Goal: Task Accomplishment & Management: Complete application form

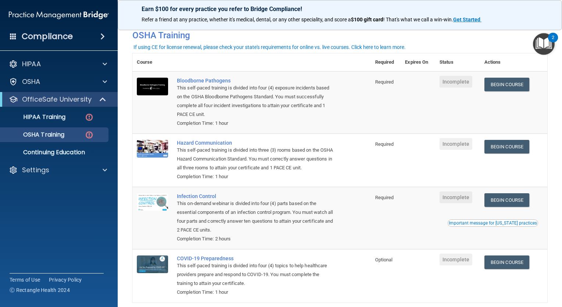
scroll to position [75, 0]
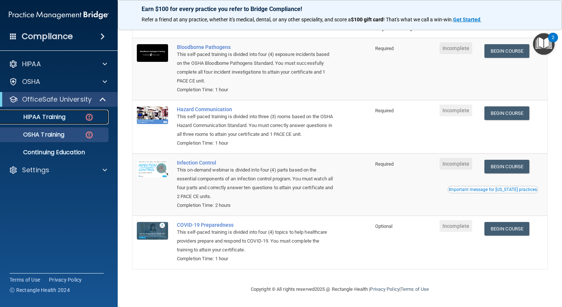
click at [88, 117] on img at bounding box center [89, 117] width 9 height 9
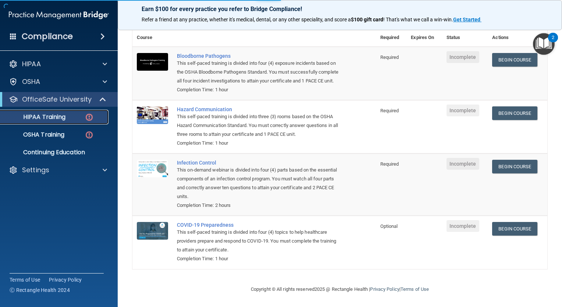
scroll to position [227, 0]
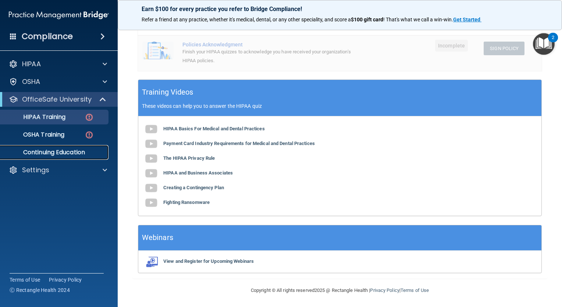
click at [45, 152] on p "Continuing Education" at bounding box center [55, 152] width 100 height 7
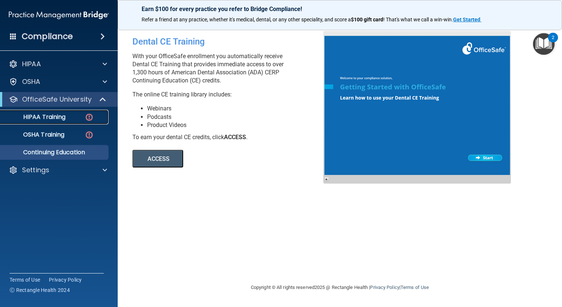
click at [53, 117] on p "HIPAA Training" at bounding box center [35, 116] width 61 height 7
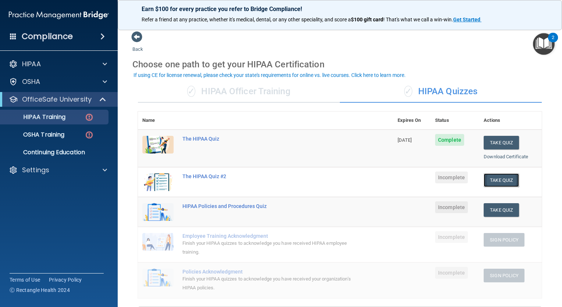
click at [496, 179] on button "Take Quiz" at bounding box center [501, 180] width 35 height 14
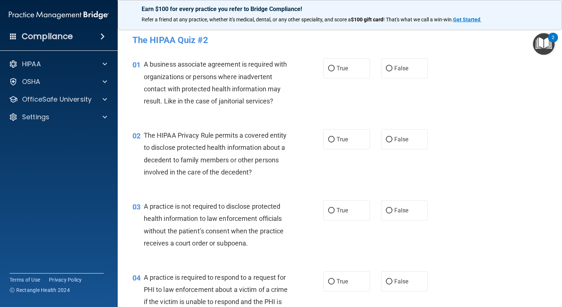
click at [496, 173] on div "02 The HIPAA Privacy Rule permits a covered entity to disclose protected health…" at bounding box center [340, 155] width 426 height 71
click at [328, 66] on input "True" at bounding box center [331, 69] width 7 height 6
radio input "true"
click at [386, 139] on input "False" at bounding box center [389, 140] width 7 height 6
radio input "true"
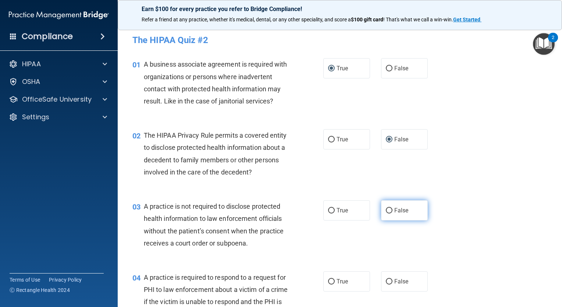
click at [386, 211] on input "False" at bounding box center [389, 211] width 7 height 6
radio input "true"
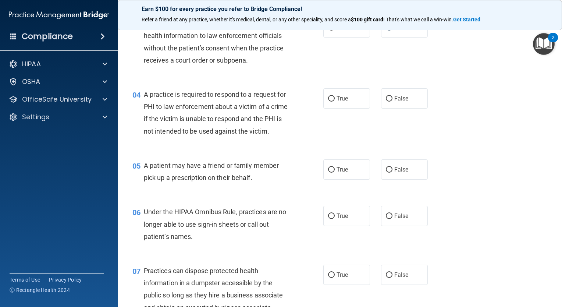
scroll to position [184, 0]
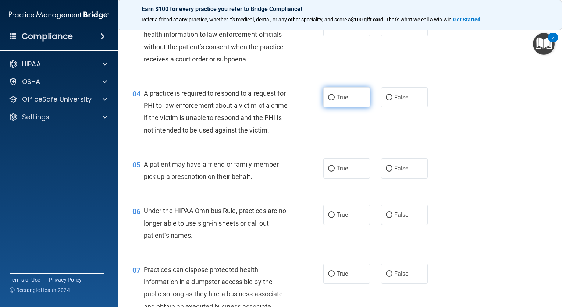
click at [328, 98] on input "True" at bounding box center [331, 98] width 7 height 6
radio input "true"
click at [330, 172] on input "True" at bounding box center [331, 169] width 7 height 6
radio input "true"
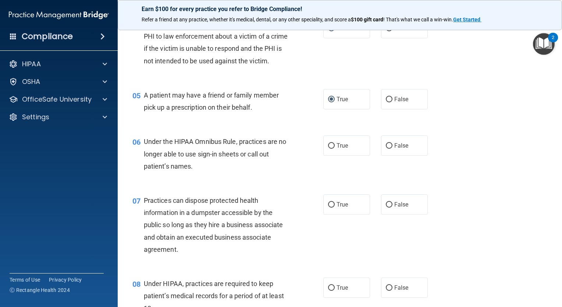
scroll to position [258, 0]
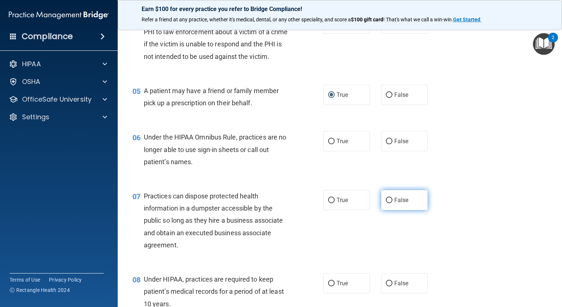
click at [386, 203] on input "False" at bounding box center [389, 201] width 7 height 6
radio input "true"
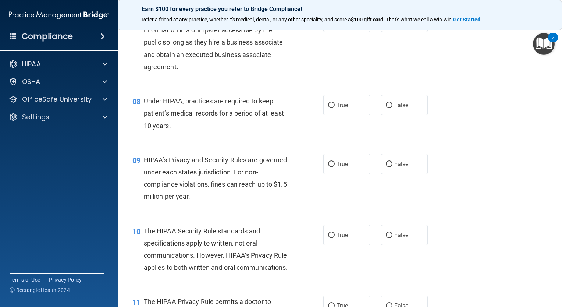
scroll to position [442, 0]
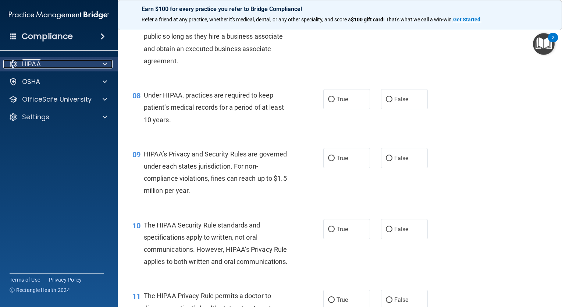
click at [102, 64] on div at bounding box center [104, 64] width 18 height 9
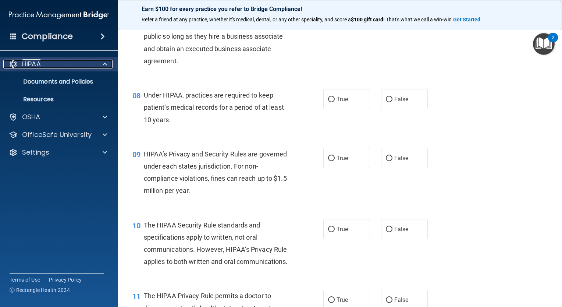
click at [32, 61] on p "HIPAA" at bounding box center [31, 64] width 19 height 9
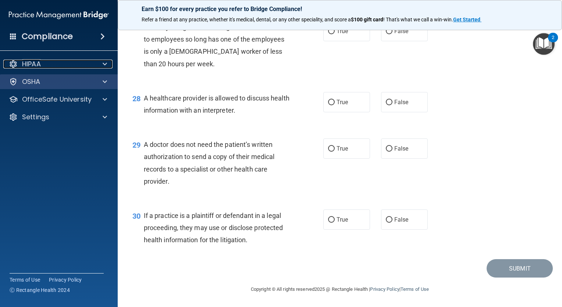
scroll to position [1736, 0]
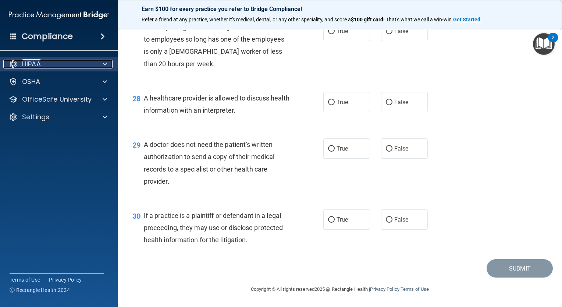
click at [31, 64] on p "HIPAA" at bounding box center [31, 64] width 19 height 9
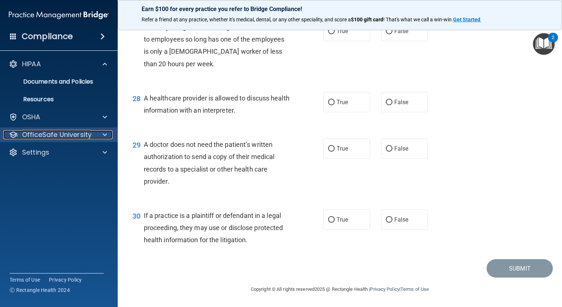
click at [58, 132] on p "OfficeSafe University" at bounding box center [57, 134] width 70 height 9
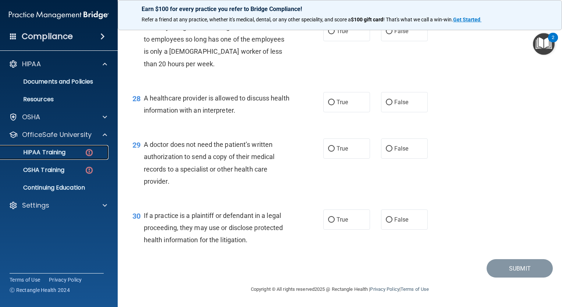
click at [55, 150] on p "HIPAA Training" at bounding box center [35, 152] width 61 height 7
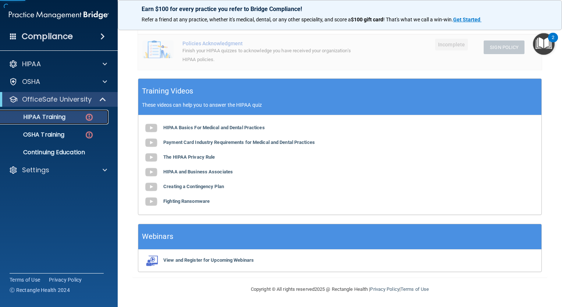
scroll to position [227, 0]
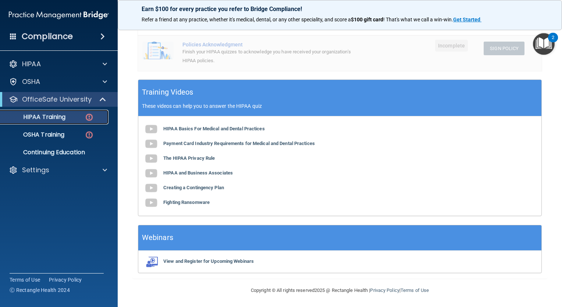
click at [39, 114] on p "HIPAA Training" at bounding box center [35, 116] width 61 height 7
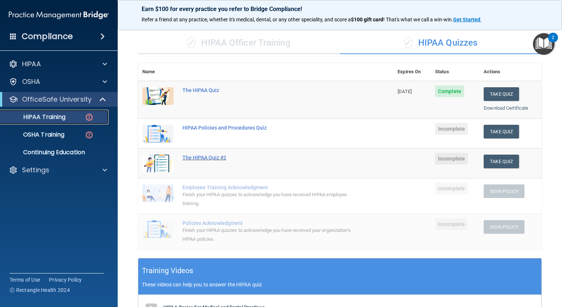
scroll to position [43, 0]
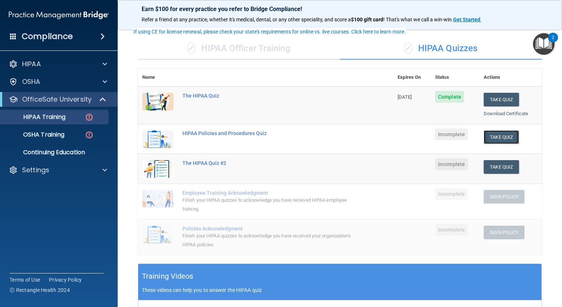
click at [493, 136] on button "Take Quiz" at bounding box center [501, 137] width 35 height 14
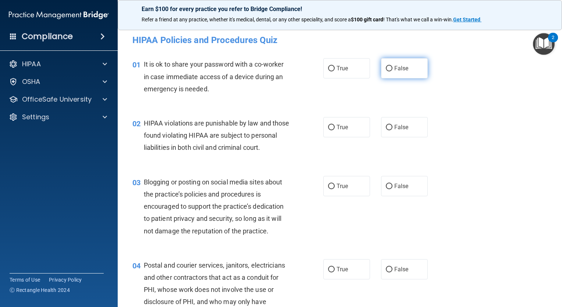
click at [386, 68] on input "False" at bounding box center [389, 69] width 7 height 6
radio input "true"
click at [337, 128] on span "True" at bounding box center [342, 127] width 11 height 7
click at [334, 128] on input "True" at bounding box center [331, 128] width 7 height 6
radio input "true"
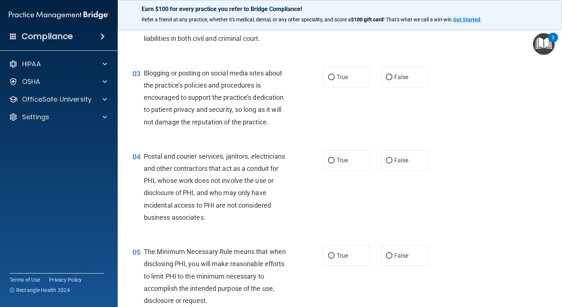
scroll to position [110, 0]
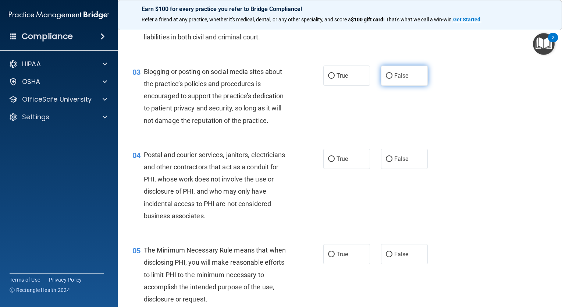
click at [386, 79] on input "False" at bounding box center [389, 76] width 7 height 6
radio input "true"
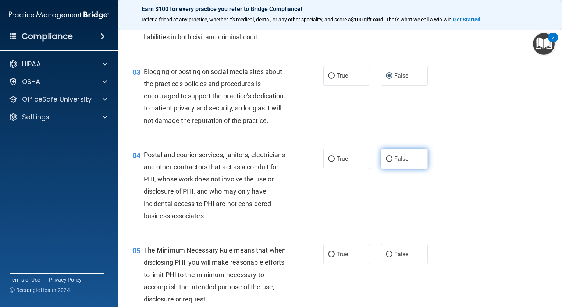
click at [386, 162] on input "False" at bounding box center [389, 159] width 7 height 6
radio input "true"
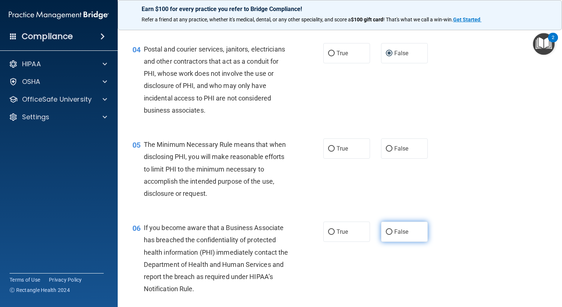
scroll to position [221, 0]
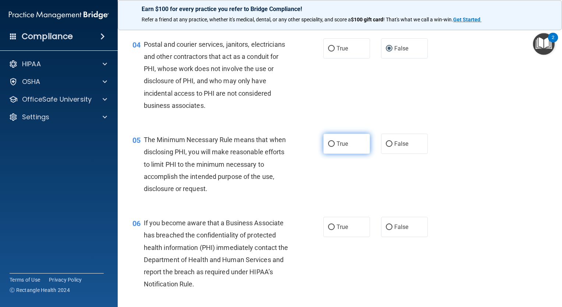
click at [332, 147] on input "True" at bounding box center [331, 144] width 7 height 6
radio input "true"
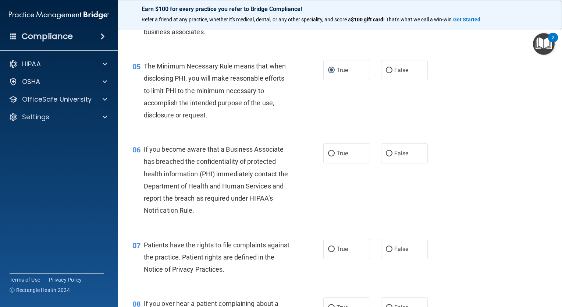
scroll to position [331, 0]
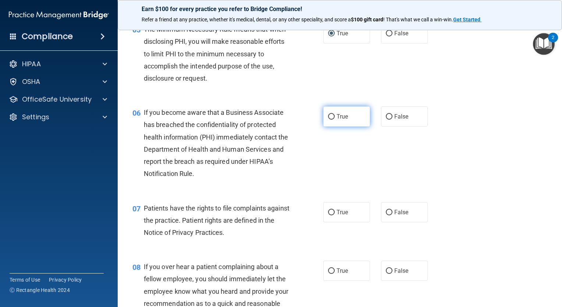
click at [331, 120] on input "True" at bounding box center [331, 117] width 7 height 6
radio input "true"
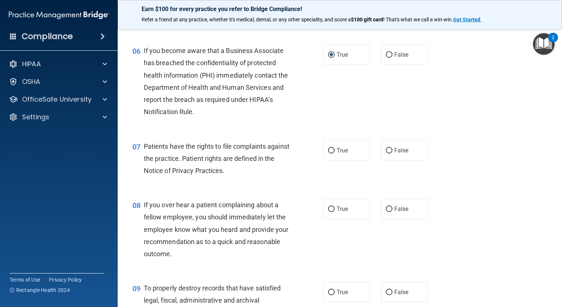
scroll to position [405, 0]
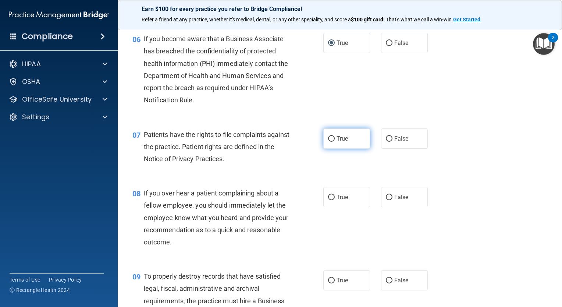
click at [330, 142] on input "True" at bounding box center [331, 139] width 7 height 6
radio input "true"
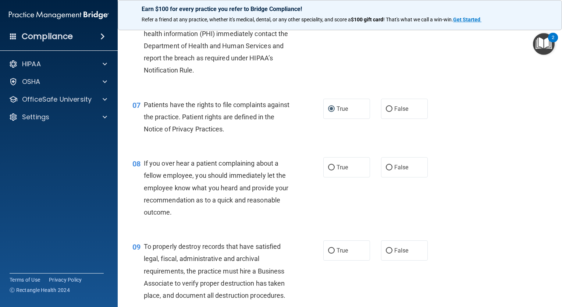
scroll to position [479, 0]
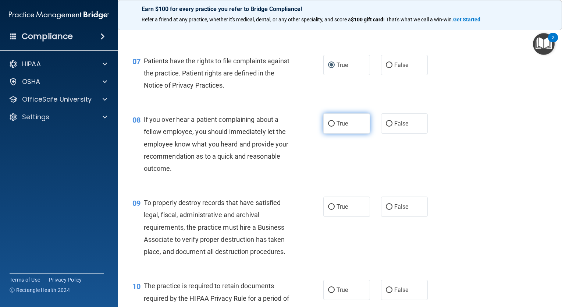
click at [331, 127] on input "True" at bounding box center [331, 124] width 7 height 6
radio input "true"
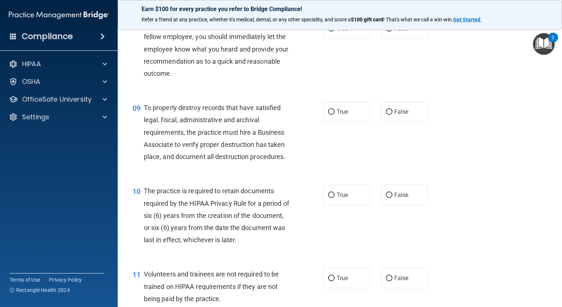
scroll to position [589, 0]
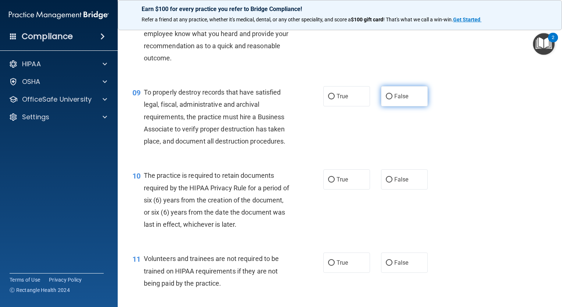
click at [386, 99] on input "False" at bounding box center [389, 97] width 7 height 6
radio input "true"
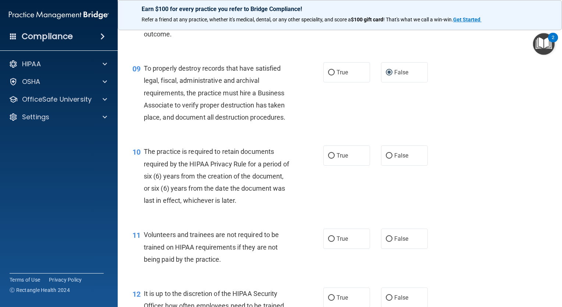
scroll to position [663, 0]
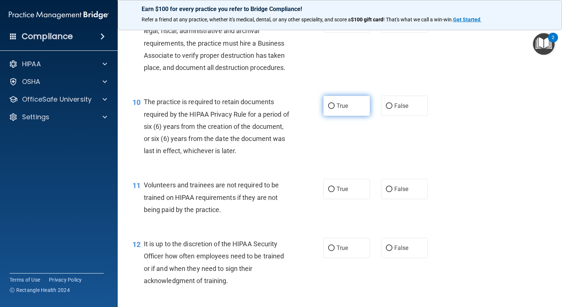
click at [332, 109] on input "True" at bounding box center [331, 106] width 7 height 6
radio input "true"
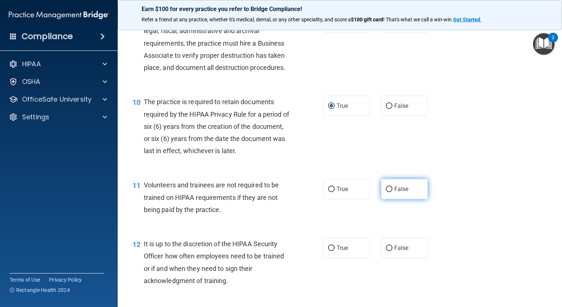
click at [387, 192] on input "False" at bounding box center [389, 190] width 7 height 6
radio input "true"
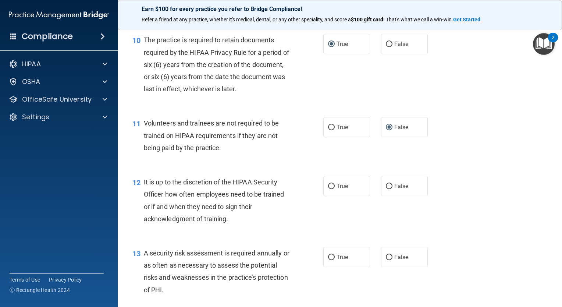
scroll to position [810, 0]
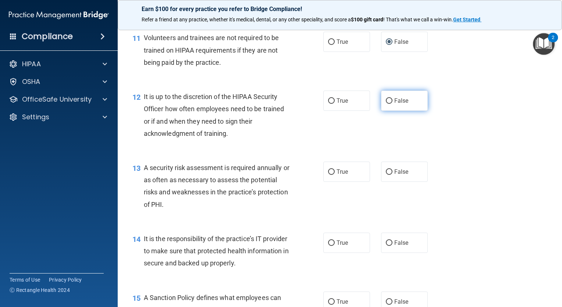
click at [386, 104] on input "False" at bounding box center [389, 101] width 7 height 6
radio input "true"
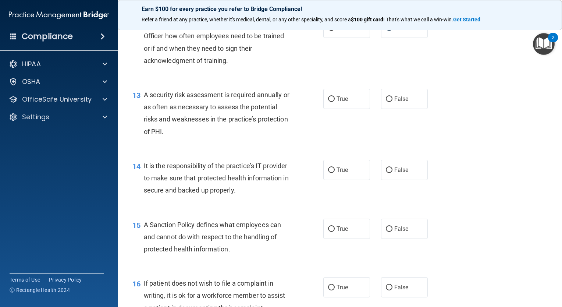
scroll to position [883, 0]
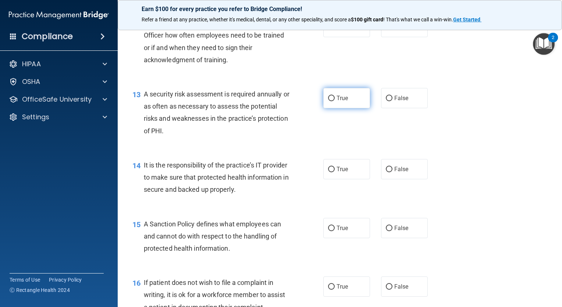
click at [330, 101] on input "True" at bounding box center [331, 99] width 7 height 6
radio input "true"
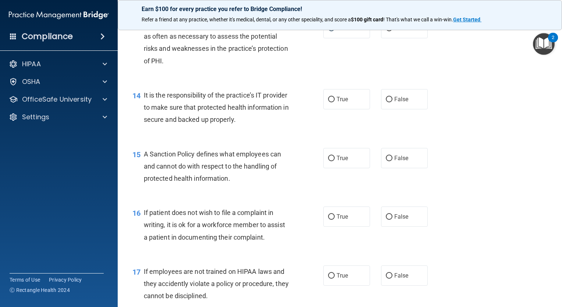
scroll to position [957, 0]
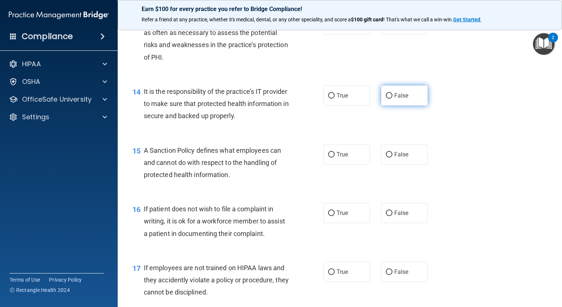
click at [388, 99] on input "False" at bounding box center [389, 96] width 7 height 6
radio input "true"
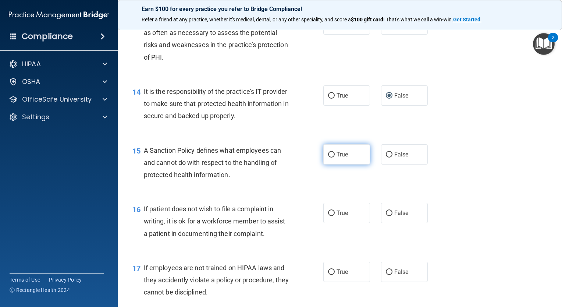
click at [330, 158] on input "True" at bounding box center [331, 155] width 7 height 6
radio input "true"
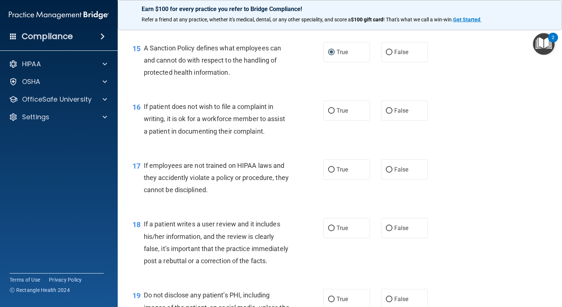
scroll to position [1068, 0]
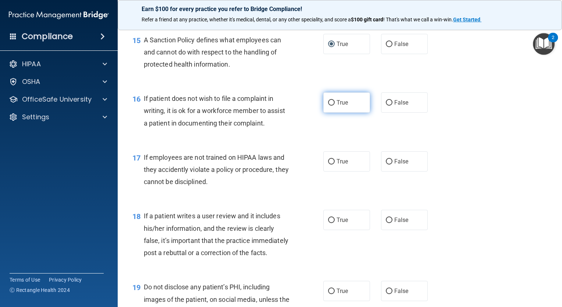
click at [330, 106] on input "True" at bounding box center [331, 103] width 7 height 6
radio input "true"
click at [389, 165] on input "False" at bounding box center [389, 162] width 7 height 6
radio input "true"
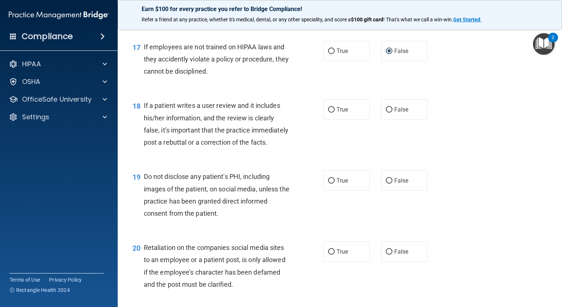
scroll to position [1215, 0]
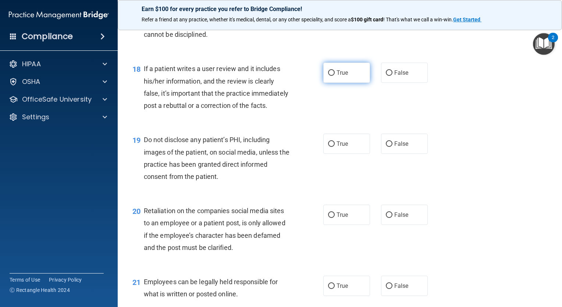
click at [331, 76] on input "True" at bounding box center [331, 73] width 7 height 6
radio input "true"
click at [330, 147] on input "True" at bounding box center [331, 144] width 7 height 6
radio input "true"
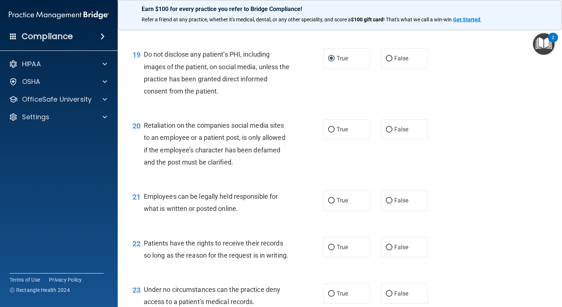
scroll to position [1325, 0]
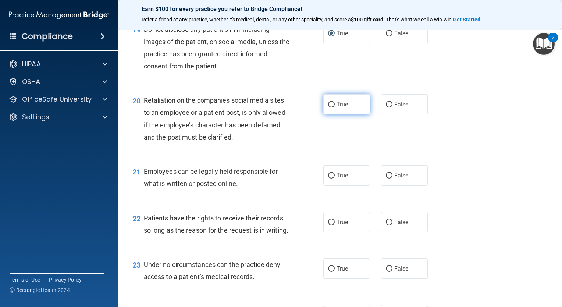
click at [331, 107] on input "True" at bounding box center [331, 105] width 7 height 6
radio input "true"
click at [330, 179] on input "True" at bounding box center [331, 176] width 7 height 6
radio input "true"
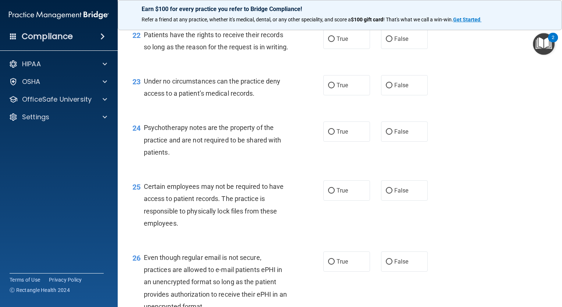
scroll to position [1509, 0]
click at [387, 41] on input "False" at bounding box center [389, 39] width 7 height 6
radio input "true"
click at [387, 88] on input "False" at bounding box center [389, 85] width 7 height 6
radio input "true"
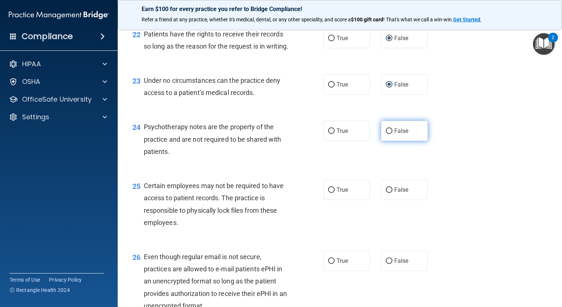
click at [386, 134] on input "False" at bounding box center [389, 131] width 7 height 6
radio input "true"
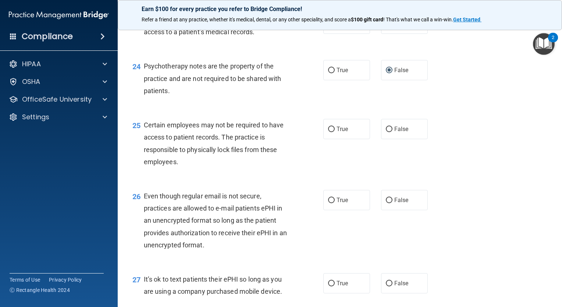
scroll to position [1583, 0]
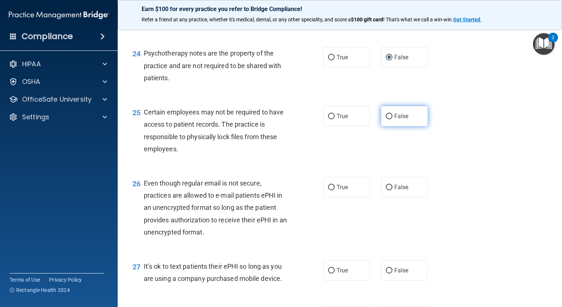
click at [386, 119] on input "False" at bounding box center [389, 117] width 7 height 6
radio input "true"
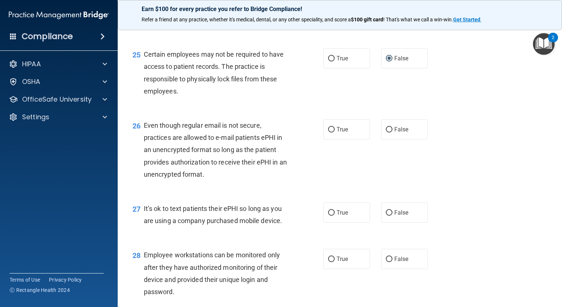
scroll to position [1656, 0]
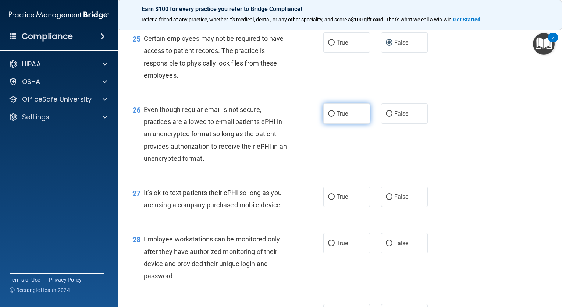
click at [328, 117] on input "True" at bounding box center [331, 114] width 7 height 6
radio input "true"
click at [386, 200] on input "False" at bounding box center [389, 197] width 7 height 6
radio input "true"
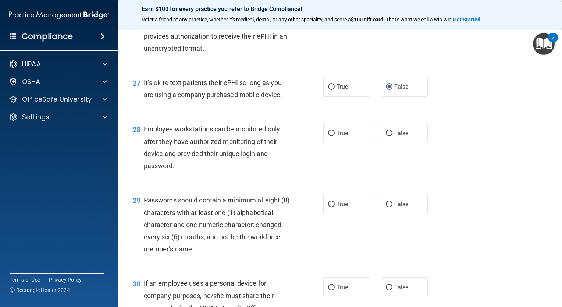
scroll to position [1767, 0]
click at [386, 136] on input "False" at bounding box center [389, 133] width 7 height 6
radio input "true"
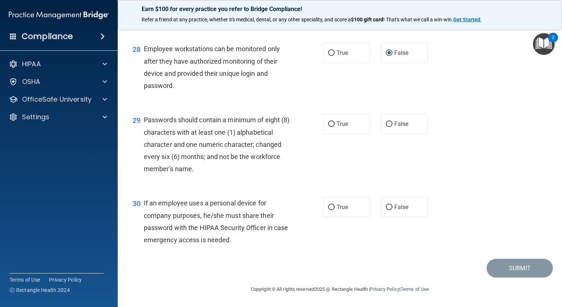
scroll to position [1883, 0]
click at [387, 124] on input "False" at bounding box center [389, 124] width 7 height 6
radio input "true"
click at [387, 208] on input "False" at bounding box center [389, 208] width 7 height 6
radio input "true"
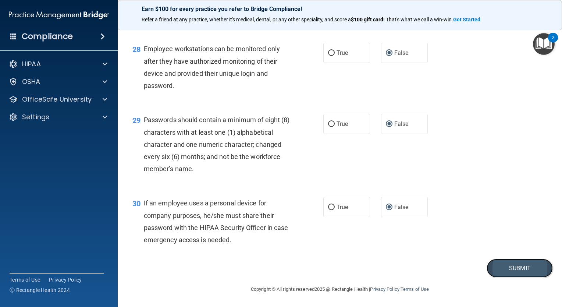
click at [505, 271] on button "Submit" at bounding box center [520, 268] width 66 height 19
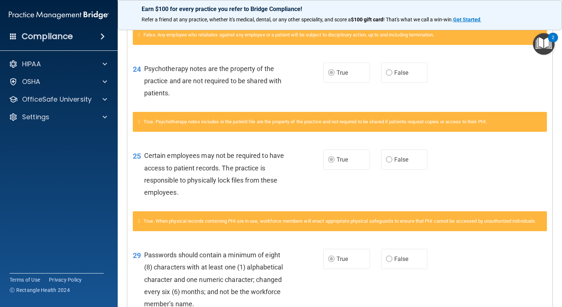
scroll to position [732, 0]
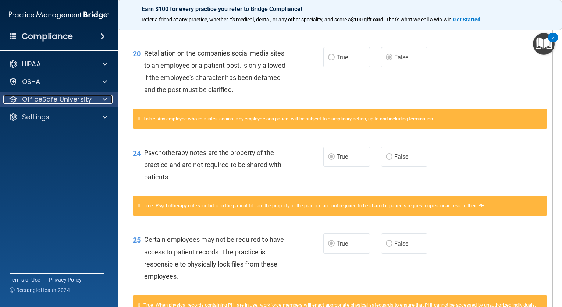
click at [103, 99] on span at bounding box center [105, 99] width 4 height 9
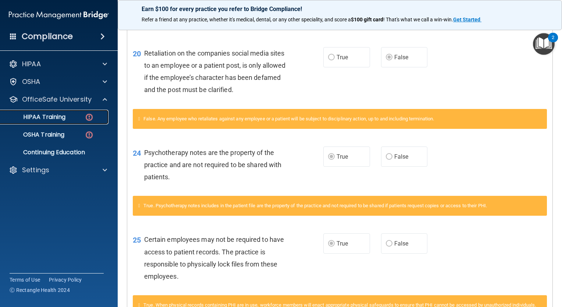
click at [71, 116] on div "HIPAA Training" at bounding box center [55, 116] width 100 height 7
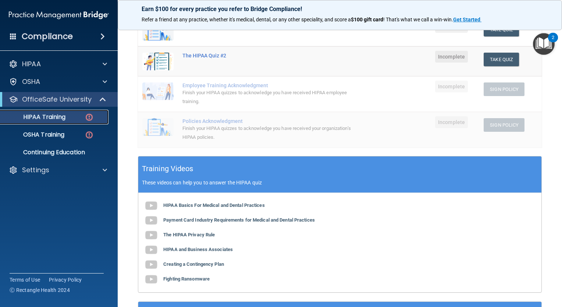
scroll to position [138, 0]
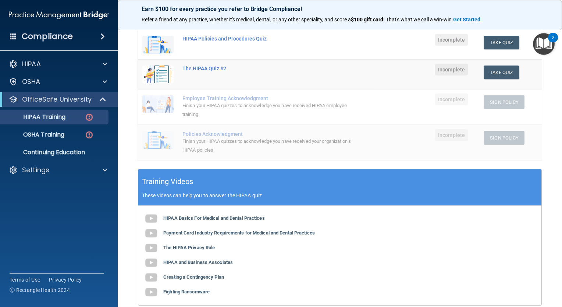
drag, startPoint x: 421, startPoint y: 185, endPoint x: 445, endPoint y: 248, distance: 68.3
click at [434, 235] on div "Training Videos These videos can help you to answer the HIPAA quiz HIPAA Basics…" at bounding box center [340, 237] width 404 height 137
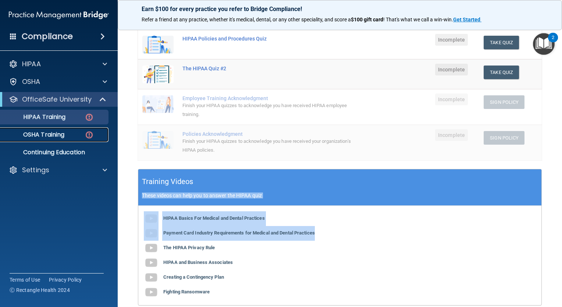
click at [90, 135] on img at bounding box center [89, 134] width 9 height 9
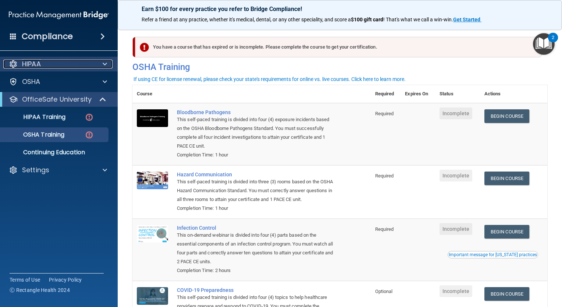
click at [105, 64] on span at bounding box center [105, 64] width 4 height 9
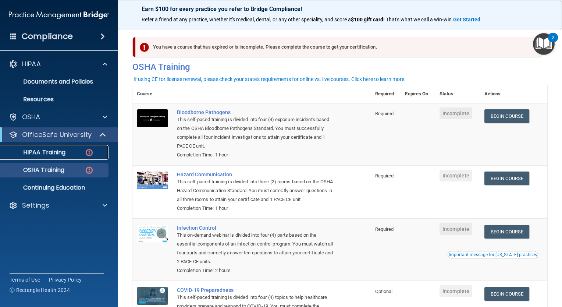
click at [75, 151] on div "HIPAA Training" at bounding box center [55, 152] width 100 height 7
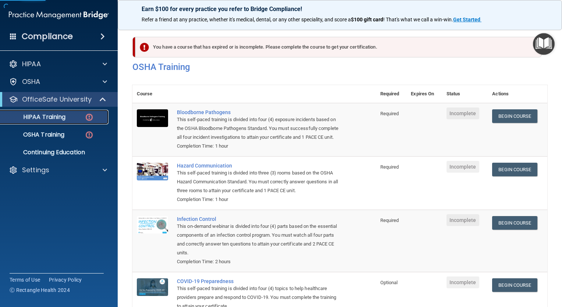
click at [56, 114] on p "HIPAA Training" at bounding box center [35, 116] width 61 height 7
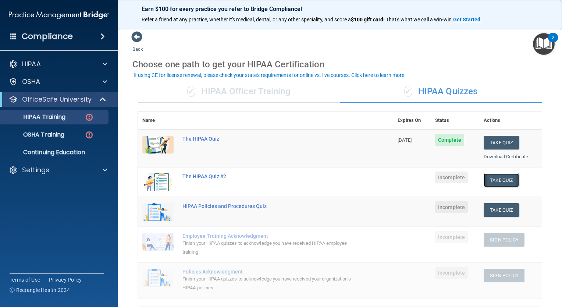
click at [496, 180] on button "Take Quiz" at bounding box center [501, 180] width 35 height 14
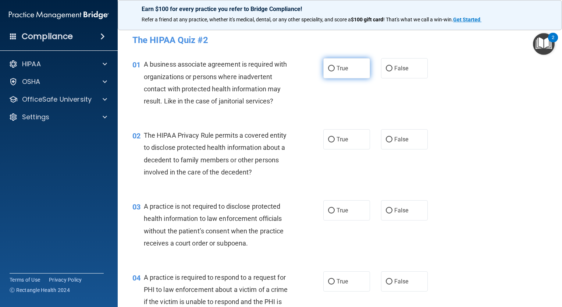
click at [331, 68] on input "True" at bounding box center [331, 69] width 7 height 6
radio input "true"
click at [386, 140] on input "False" at bounding box center [389, 140] width 7 height 6
radio input "true"
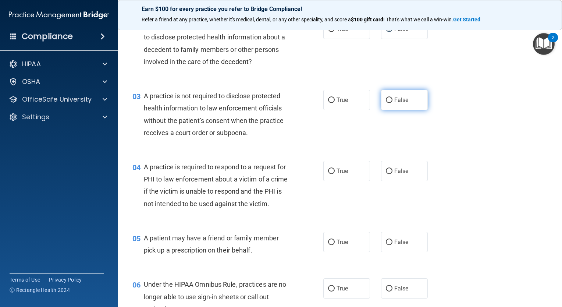
click at [386, 98] on input "False" at bounding box center [389, 101] width 7 height 6
radio input "true"
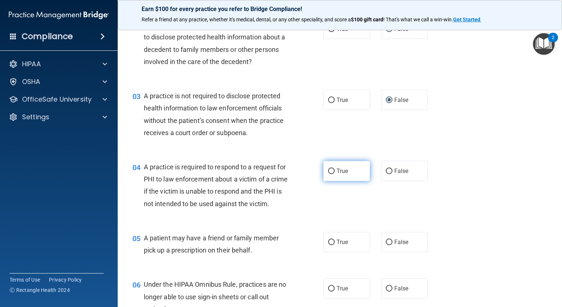
click at [330, 169] on input "True" at bounding box center [331, 172] width 7 height 6
radio input "true"
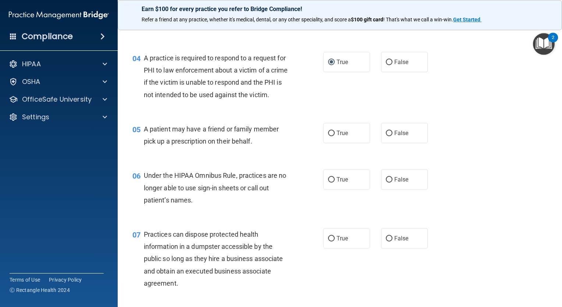
scroll to position [221, 0]
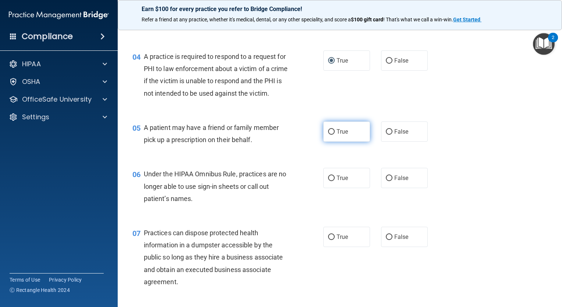
click at [330, 135] on input "True" at bounding box center [331, 132] width 7 height 6
radio input "true"
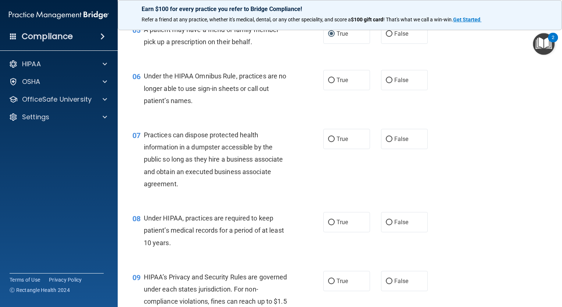
scroll to position [331, 0]
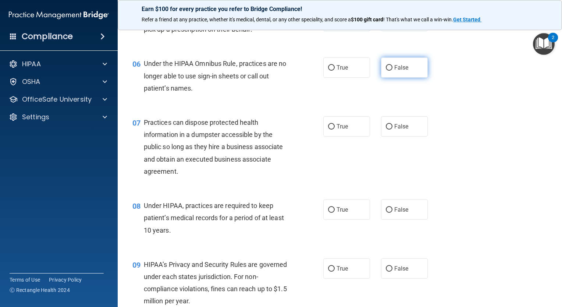
click at [387, 71] on input "False" at bounding box center [389, 68] width 7 height 6
radio input "true"
click at [389, 137] on label "False" at bounding box center [404, 126] width 47 height 20
click at [389, 130] on input "False" at bounding box center [389, 127] width 7 height 6
radio input "true"
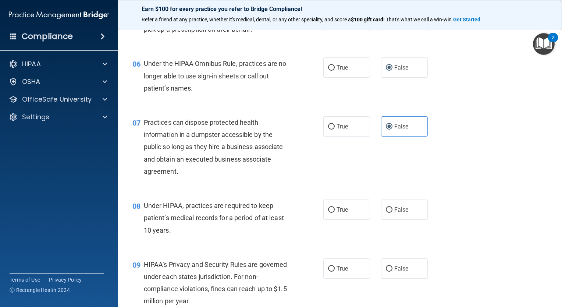
scroll to position [442, 0]
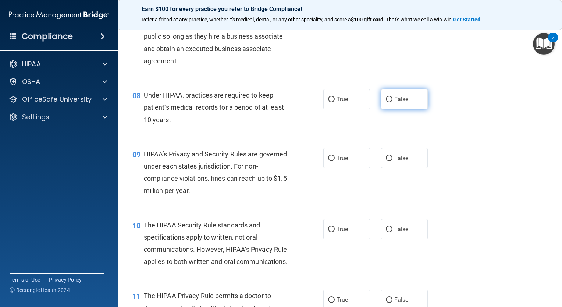
click at [386, 102] on input "False" at bounding box center [389, 100] width 7 height 6
radio input "true"
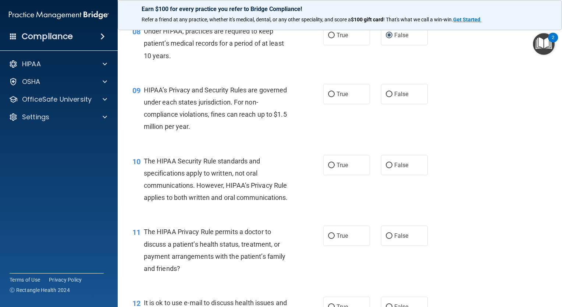
scroll to position [515, 0]
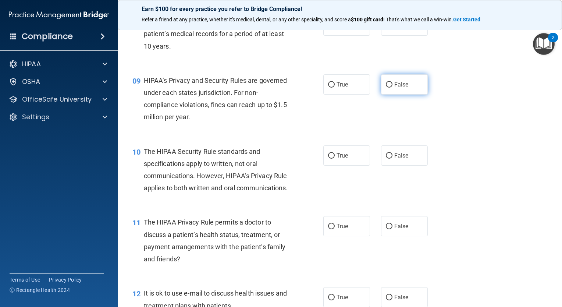
click at [386, 88] on input "False" at bounding box center [389, 85] width 7 height 6
radio input "true"
click at [387, 159] on input "False" at bounding box center [389, 156] width 7 height 6
radio input "true"
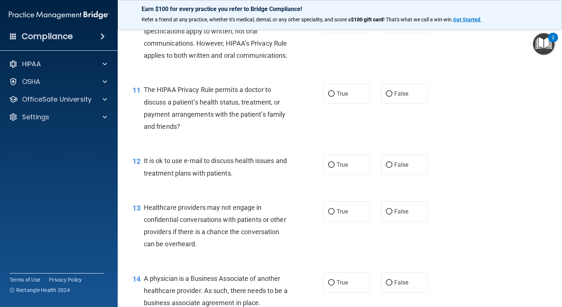
scroll to position [663, 0]
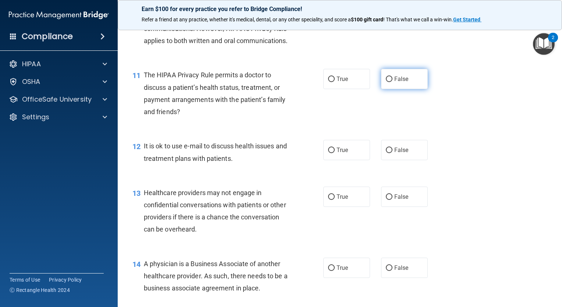
click at [386, 82] on input "False" at bounding box center [389, 80] width 7 height 6
radio input "true"
click at [328, 153] on input "True" at bounding box center [331, 151] width 7 height 6
radio input "true"
click at [329, 200] on input "True" at bounding box center [331, 197] width 7 height 6
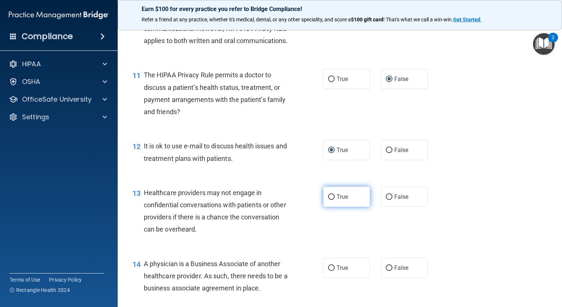
radio input "true"
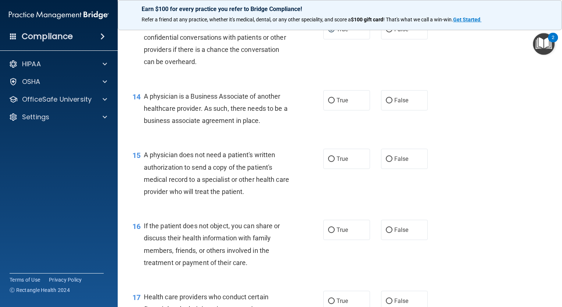
scroll to position [847, 0]
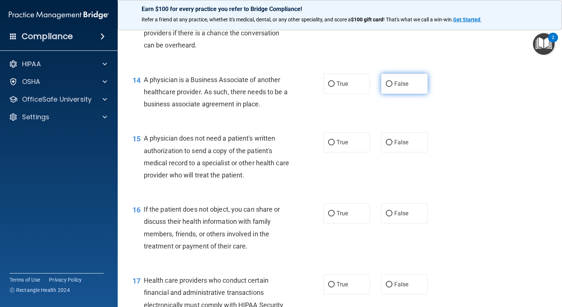
click at [386, 87] on input "False" at bounding box center [389, 84] width 7 height 6
radio input "true"
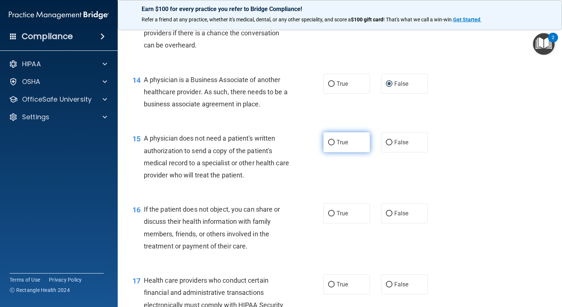
click at [333, 152] on label "True" at bounding box center [347, 142] width 47 height 20
click at [333, 145] on input "True" at bounding box center [331, 143] width 7 height 6
radio input "true"
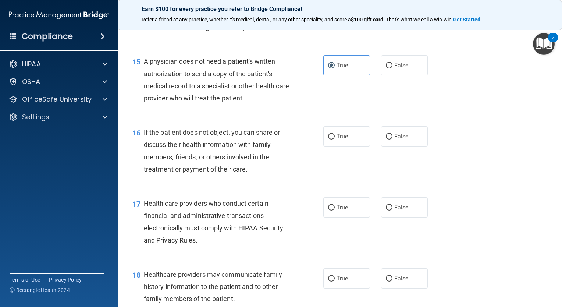
scroll to position [957, 0]
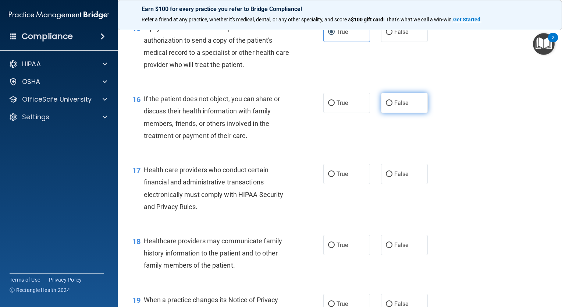
click at [386, 106] on input "False" at bounding box center [389, 103] width 7 height 6
radio input "true"
click at [329, 177] on input "True" at bounding box center [331, 175] width 7 height 6
radio input "true"
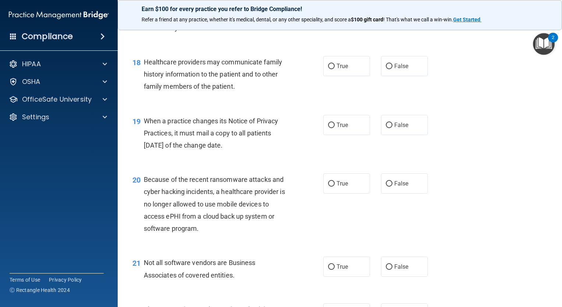
scroll to position [1141, 0]
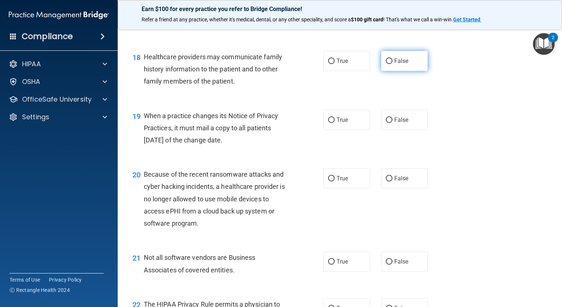
click at [387, 64] on input "False" at bounding box center [389, 62] width 7 height 6
radio input "true"
click at [387, 123] on input "False" at bounding box center [389, 120] width 7 height 6
radio input "true"
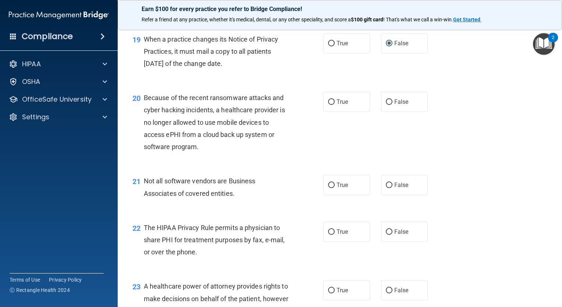
scroll to position [1252, 0]
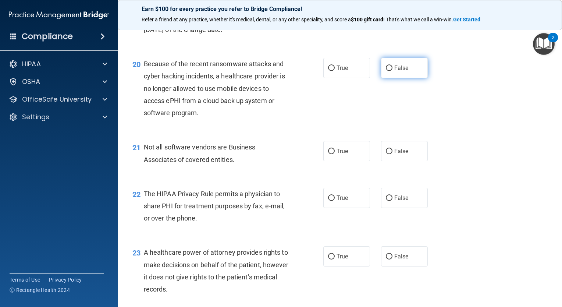
click at [386, 71] on input "False" at bounding box center [389, 69] width 7 height 6
radio input "true"
click at [328, 154] on input "True" at bounding box center [331, 152] width 7 height 6
radio input "true"
click at [330, 201] on input "True" at bounding box center [331, 198] width 7 height 6
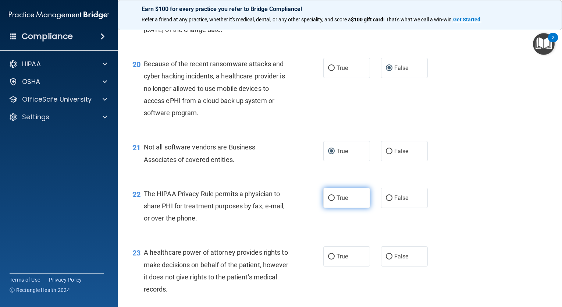
radio input "true"
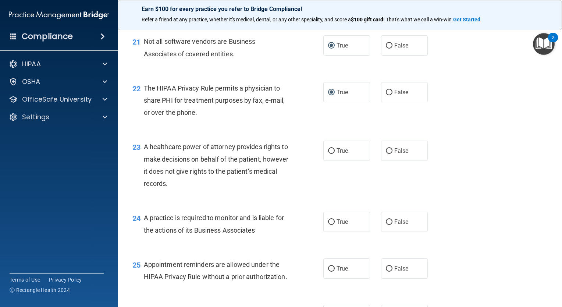
scroll to position [1362, 0]
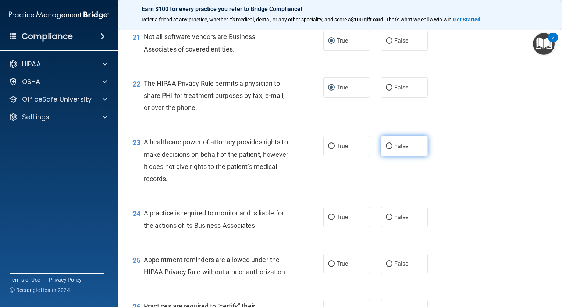
click at [386, 149] on input "False" at bounding box center [389, 147] width 7 height 6
radio input "true"
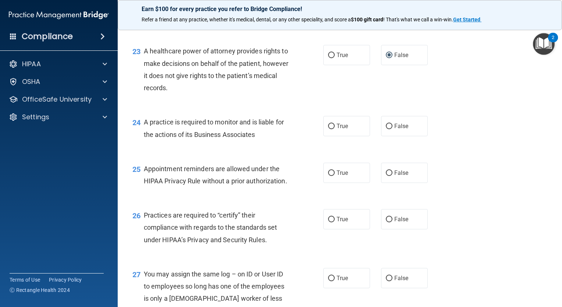
scroll to position [1472, 0]
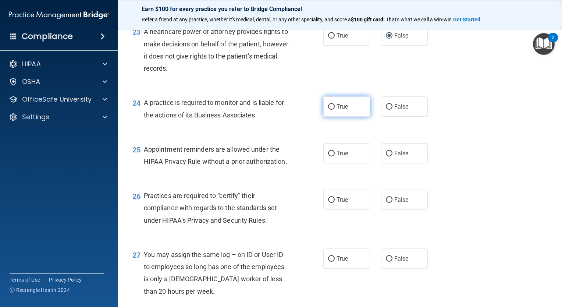
click at [328, 110] on input "True" at bounding box center [331, 107] width 7 height 6
radio input "true"
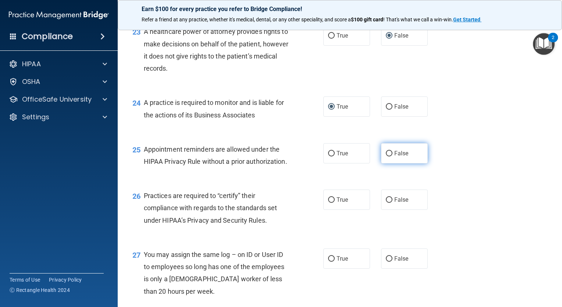
click at [386, 156] on input "False" at bounding box center [389, 154] width 7 height 6
radio input "true"
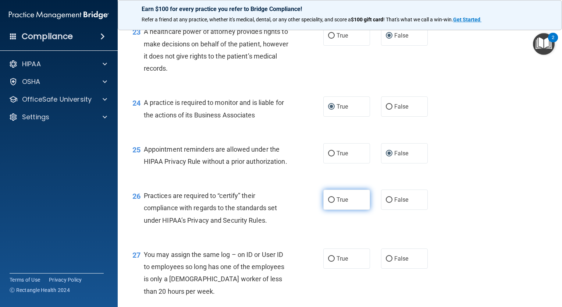
click at [332, 210] on label "True" at bounding box center [347, 200] width 47 height 20
click at [332, 203] on input "True" at bounding box center [331, 200] width 7 height 6
radio input "true"
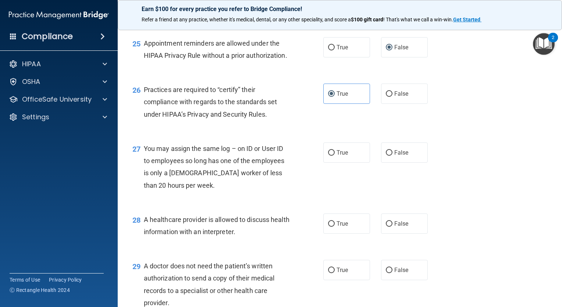
scroll to position [1583, 0]
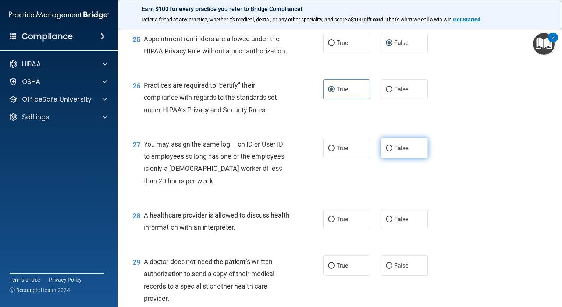
click at [387, 151] on input "False" at bounding box center [389, 149] width 7 height 6
radio input "true"
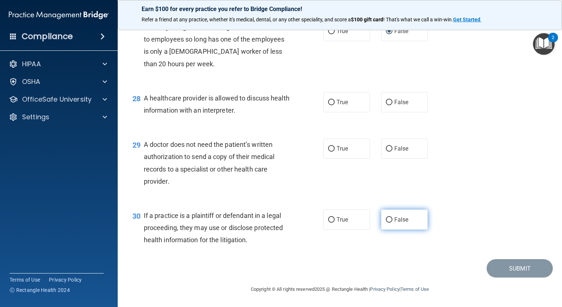
scroll to position [1730, 0]
click at [331, 105] on input "True" at bounding box center [331, 103] width 7 height 6
radio input "true"
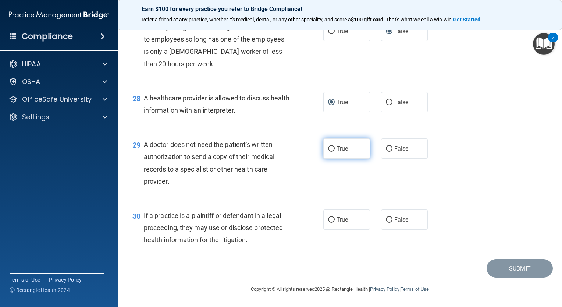
click at [328, 152] on input "True" at bounding box center [331, 149] width 7 height 6
radio input "true"
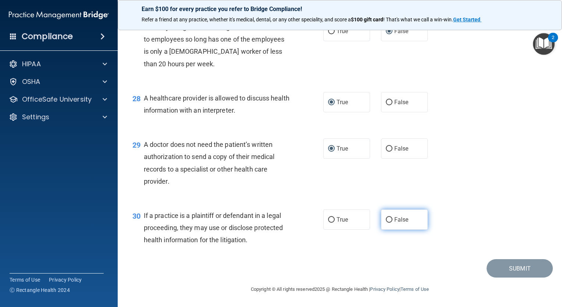
click at [386, 223] on input "False" at bounding box center [389, 220] width 7 height 6
radio input "true"
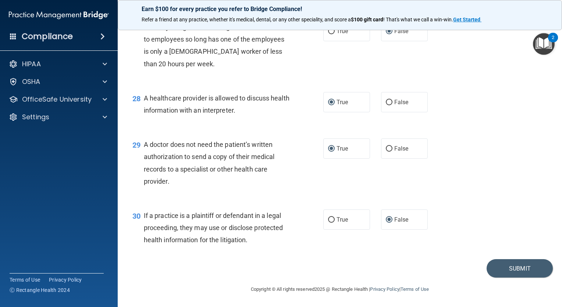
scroll to position [1736, 0]
click at [518, 265] on button "Submit" at bounding box center [520, 268] width 66 height 19
